Goal: Task Accomplishment & Management: Manage account settings

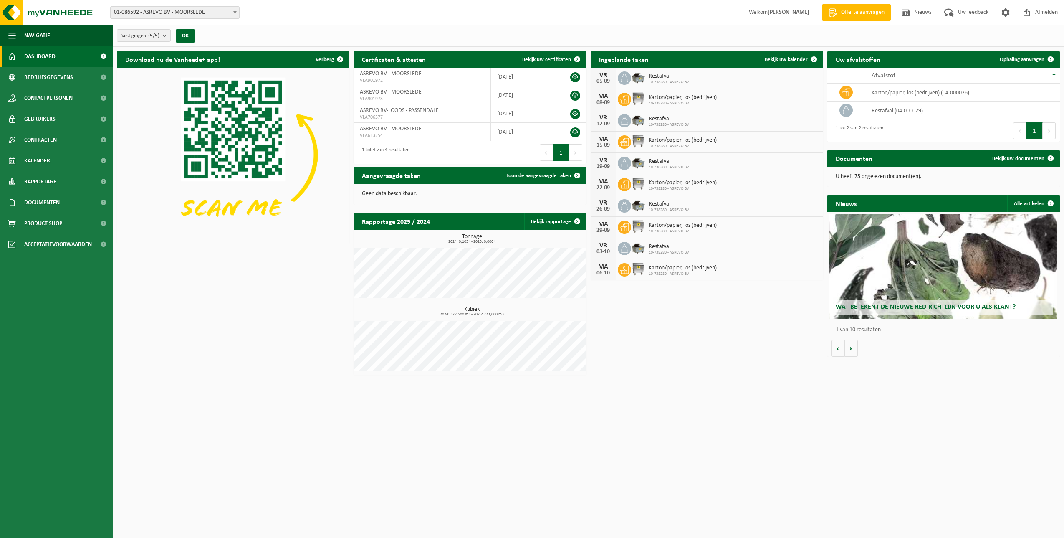
click at [657, 74] on span "Restafval" at bounding box center [669, 76] width 41 height 7
click at [636, 76] on img at bounding box center [638, 77] width 14 height 14
click at [627, 77] on icon at bounding box center [624, 78] width 7 height 8
click at [626, 76] on icon at bounding box center [624, 78] width 8 height 8
click at [608, 76] on div "VR" at bounding box center [603, 75] width 17 height 7
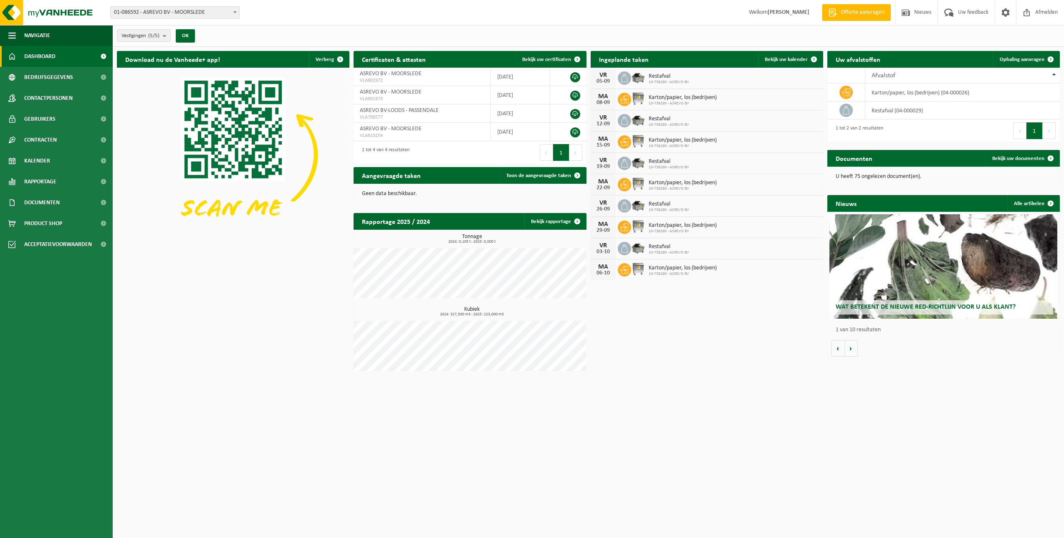
click at [608, 76] on div "VR" at bounding box center [603, 75] width 17 height 7
click at [638, 75] on img at bounding box center [638, 77] width 14 height 14
click at [672, 73] on span "Restafval" at bounding box center [669, 76] width 41 height 7
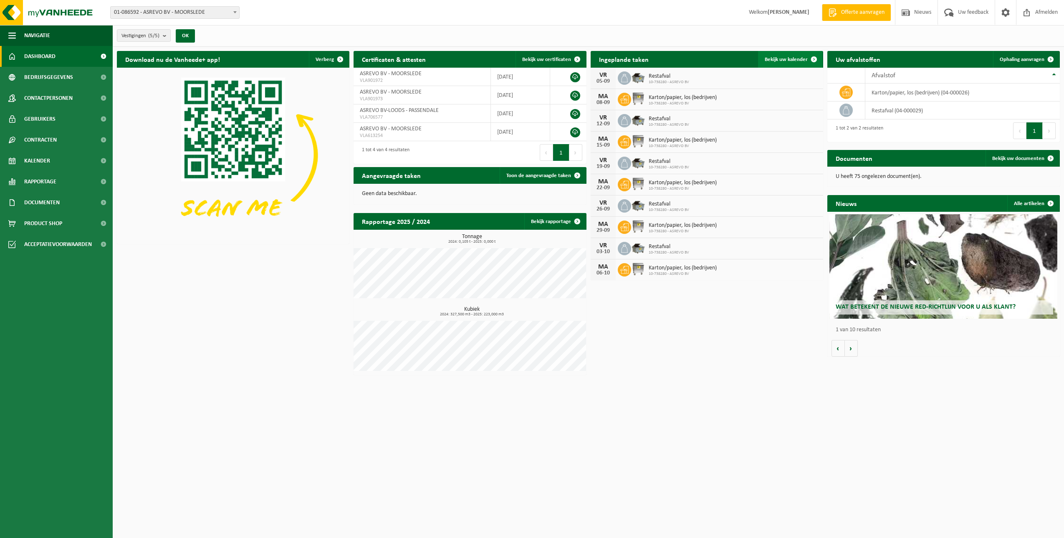
click at [787, 57] on span "Bekijk uw kalender" at bounding box center [786, 59] width 43 height 5
click at [800, 57] on span "Bekijk uw kalender" at bounding box center [786, 59] width 43 height 5
click at [813, 58] on span at bounding box center [814, 59] width 17 height 17
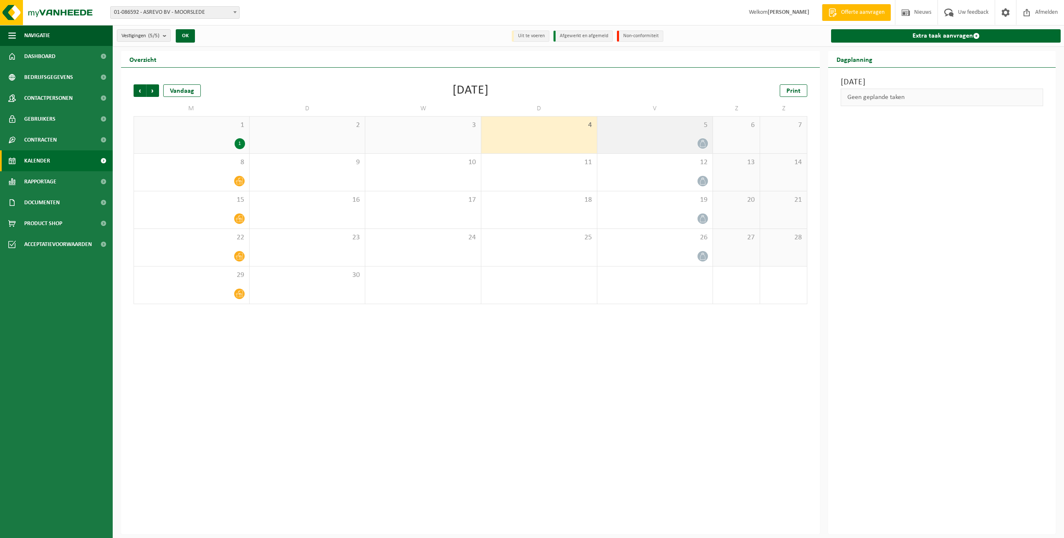
click at [660, 139] on div at bounding box center [655, 143] width 107 height 11
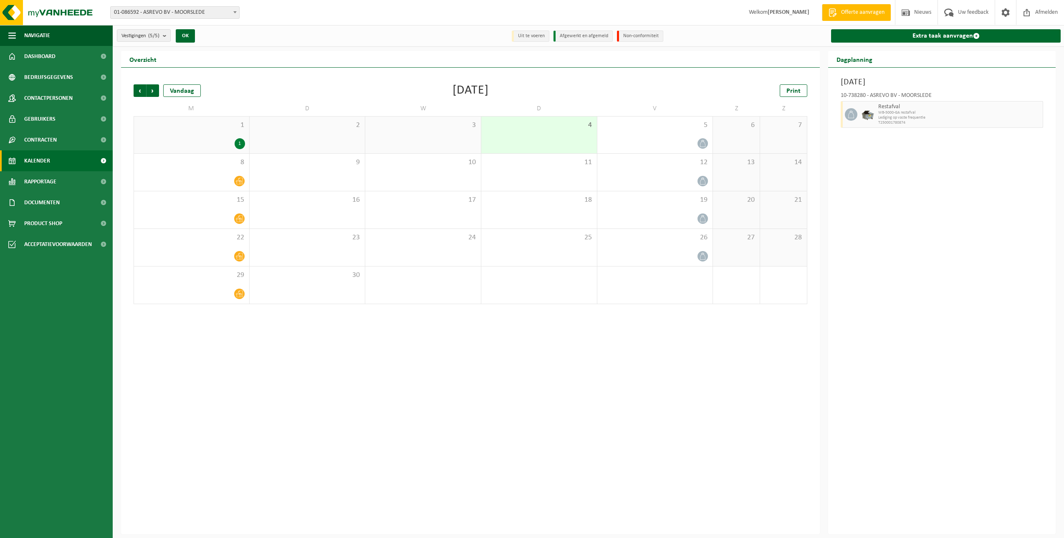
click at [893, 112] on span "WB-5000-GA restafval" at bounding box center [960, 112] width 162 height 5
click at [874, 116] on img at bounding box center [868, 114] width 13 height 13
click at [865, 121] on div at bounding box center [868, 114] width 17 height 27
click at [856, 116] on span at bounding box center [851, 114] width 13 height 13
click at [884, 91] on div "Geen geplande taken" at bounding box center [942, 98] width 203 height 18
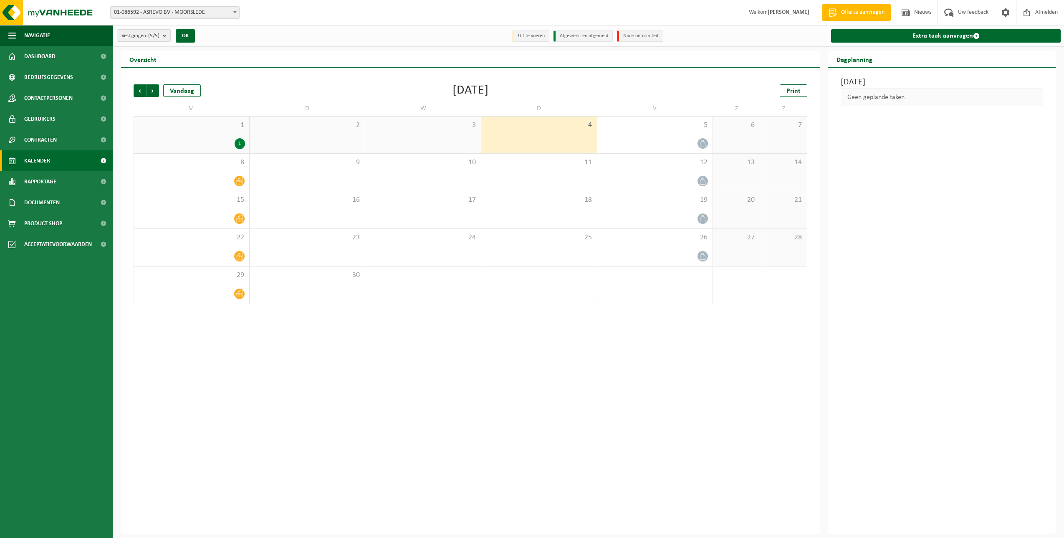
click at [882, 58] on div "Dagplanning" at bounding box center [942, 59] width 228 height 17
click at [860, 59] on h2 "Dagplanning" at bounding box center [854, 59] width 53 height 16
click at [874, 98] on div "Geen geplande taken" at bounding box center [942, 98] width 203 height 18
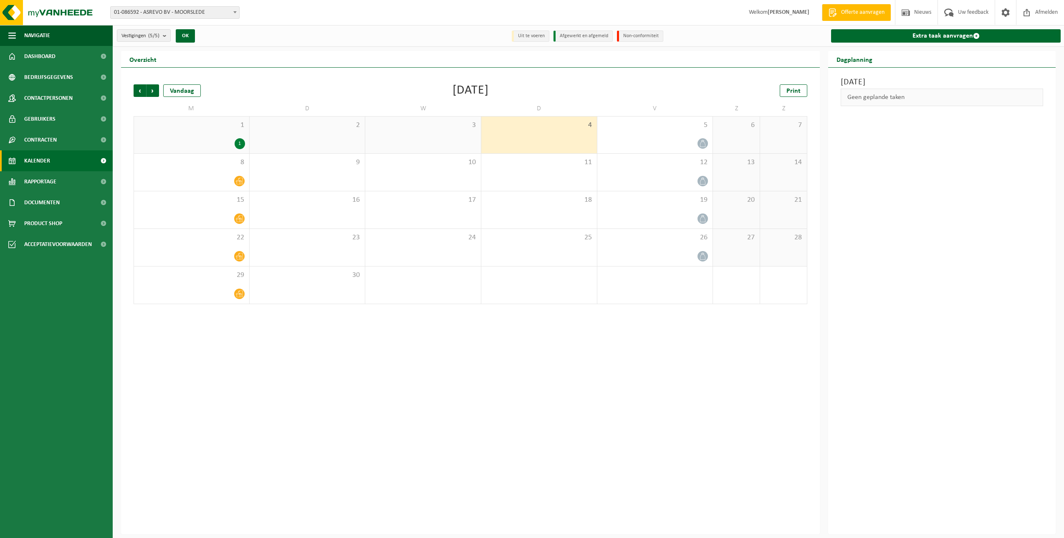
click at [869, 127] on div "[DATE] Geen geplande taken" at bounding box center [942, 301] width 228 height 466
click at [868, 127] on div "[DATE] Geen geplande taken" at bounding box center [942, 301] width 228 height 466
click at [856, 86] on h3 "[DATE]" at bounding box center [942, 82] width 203 height 13
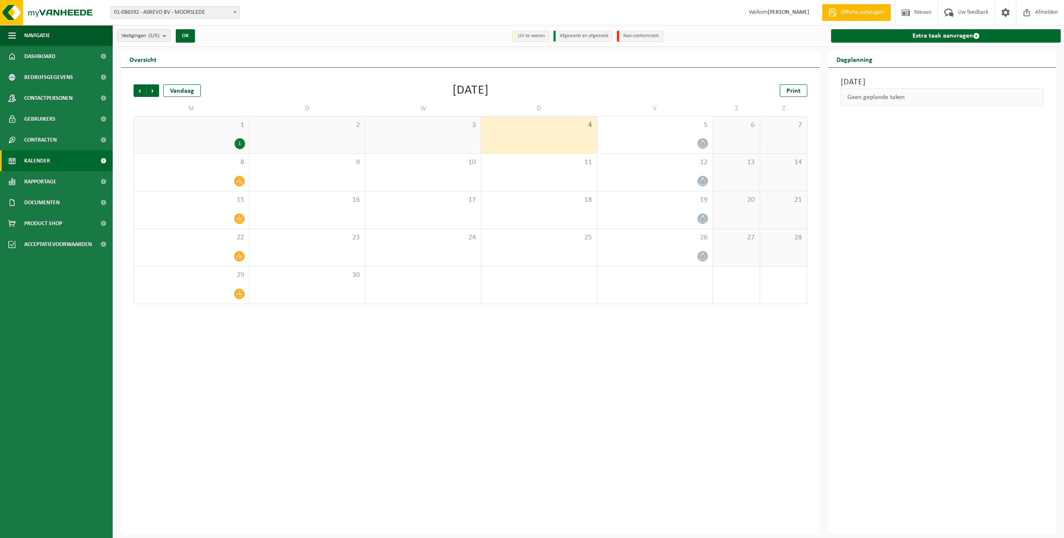
click at [856, 86] on h3 "[DATE]" at bounding box center [942, 82] width 203 height 13
click at [851, 61] on h2 "Dagplanning" at bounding box center [854, 59] width 53 height 16
click at [931, 35] on link "Extra taak aanvragen" at bounding box center [946, 35] width 230 height 13
click at [233, 170] on div "8" at bounding box center [191, 172] width 115 height 37
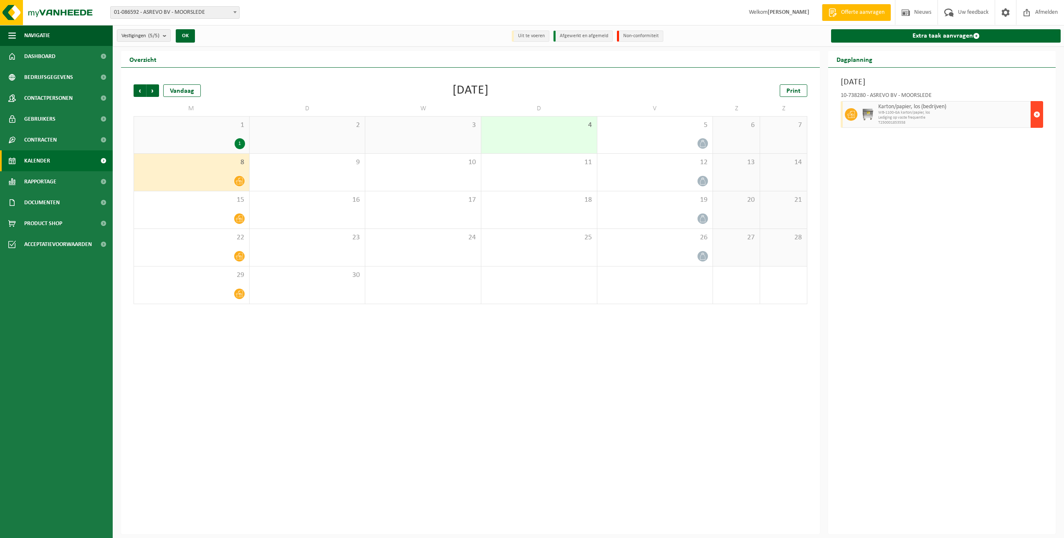
click at [1036, 112] on span "button" at bounding box center [1037, 114] width 7 height 17
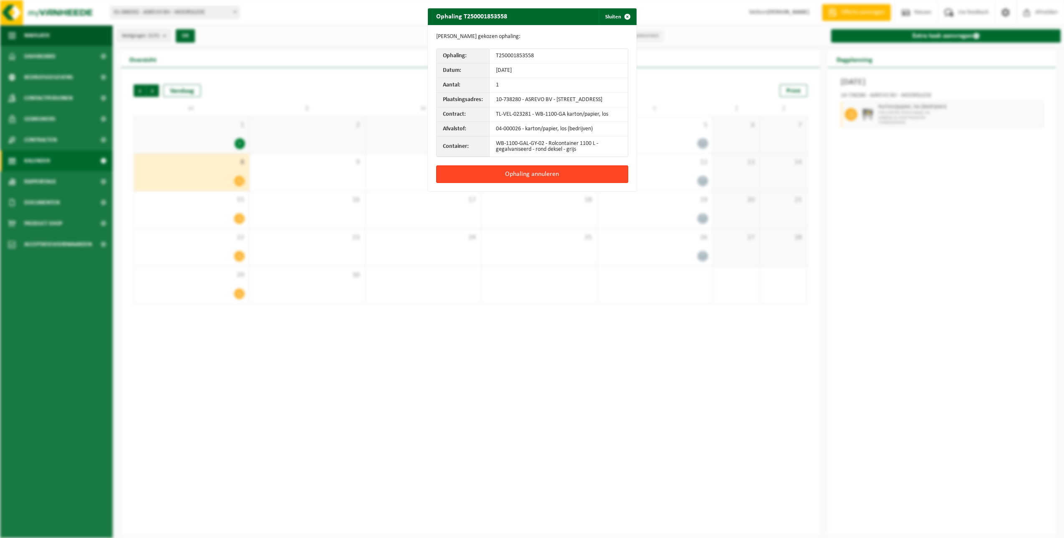
click at [520, 182] on button "Ophaling annuleren" at bounding box center [532, 174] width 192 height 18
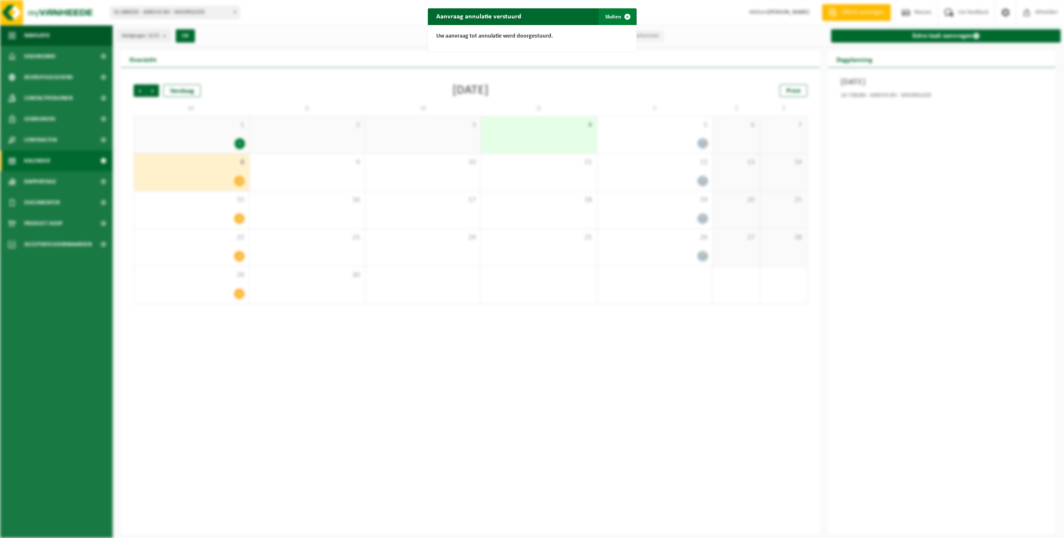
click at [628, 15] on span "button" at bounding box center [627, 16] width 17 height 17
